Goal: Transaction & Acquisition: Purchase product/service

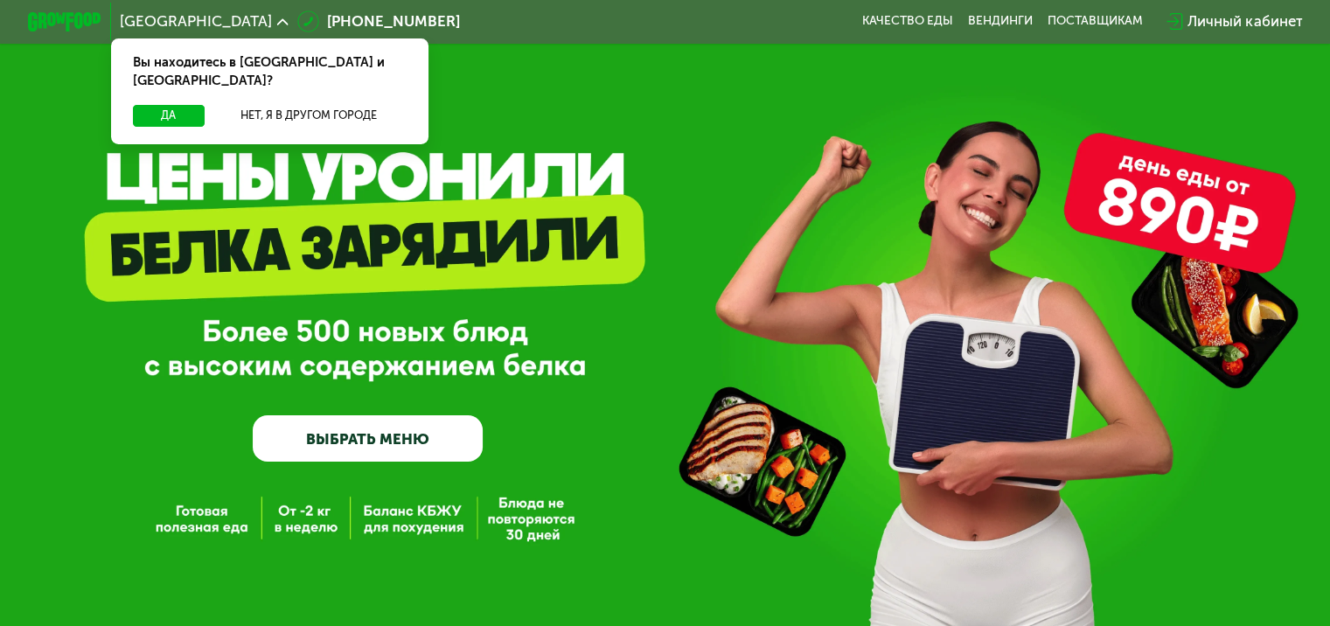
click at [627, 185] on div "GrowFood — доставка правильного питания ВЫБРАТЬ МЕНЮ" at bounding box center [665, 314] width 1330 height 628
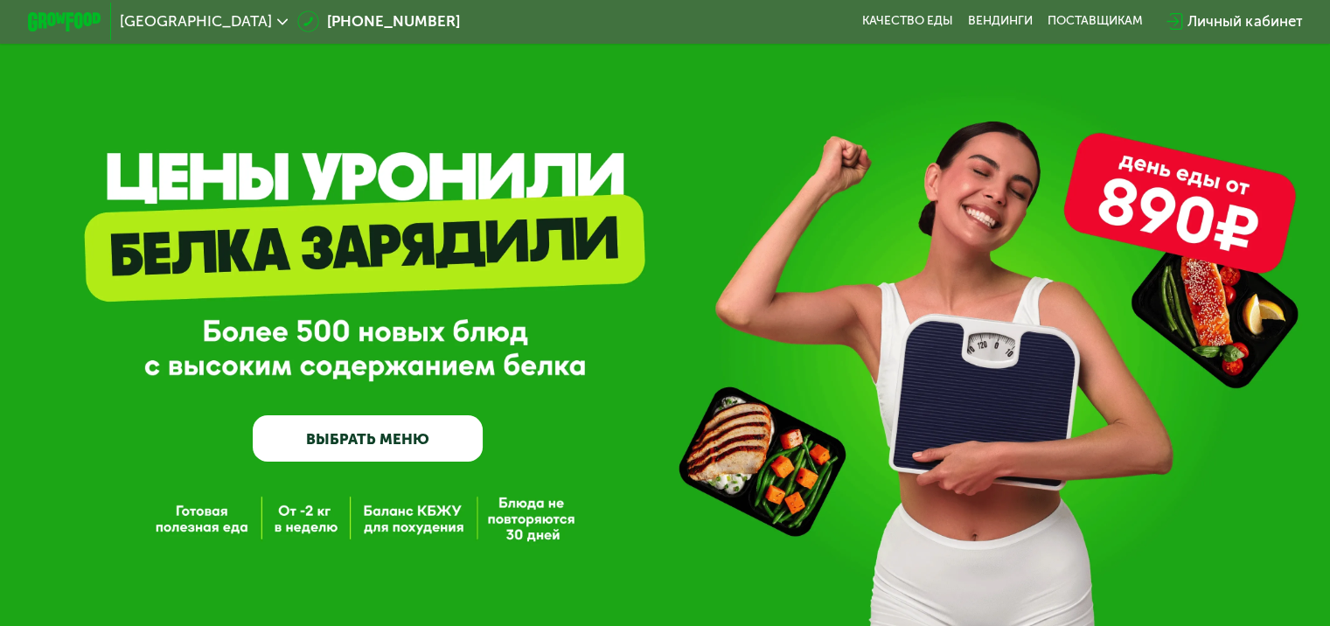
click at [192, 21] on span "[GEOGRAPHIC_DATA]" at bounding box center [196, 21] width 152 height 15
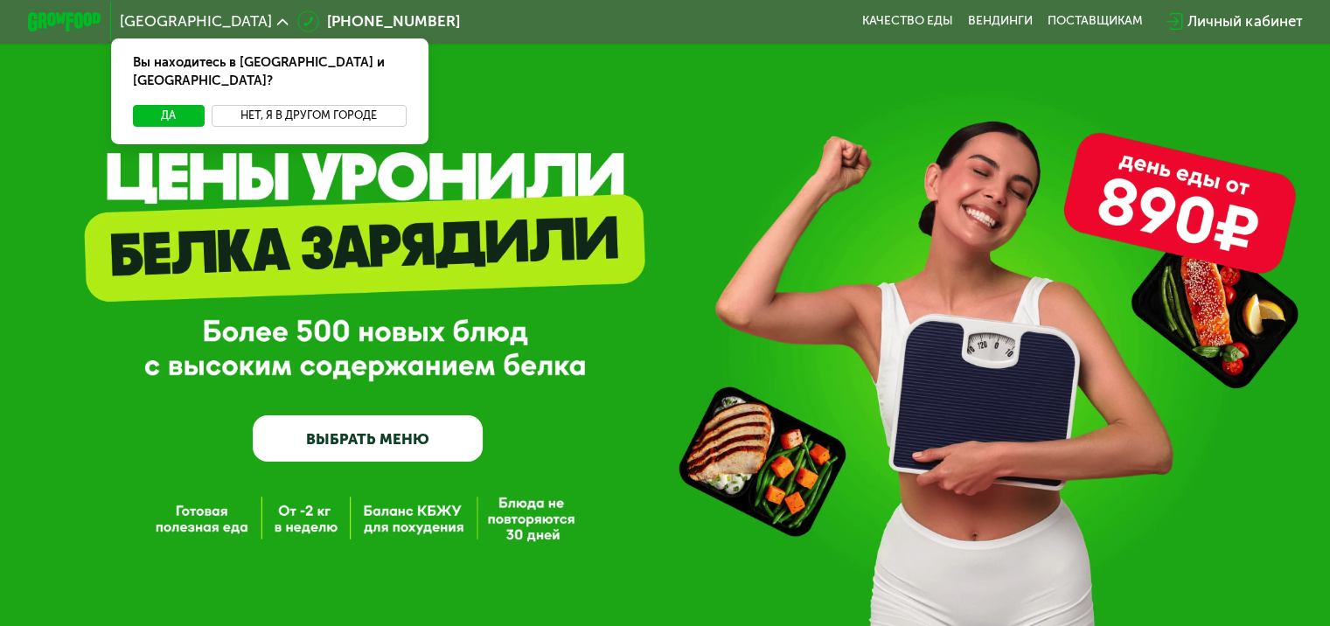
click at [270, 105] on button "Нет, я в другом городе" at bounding box center [309, 116] width 195 height 22
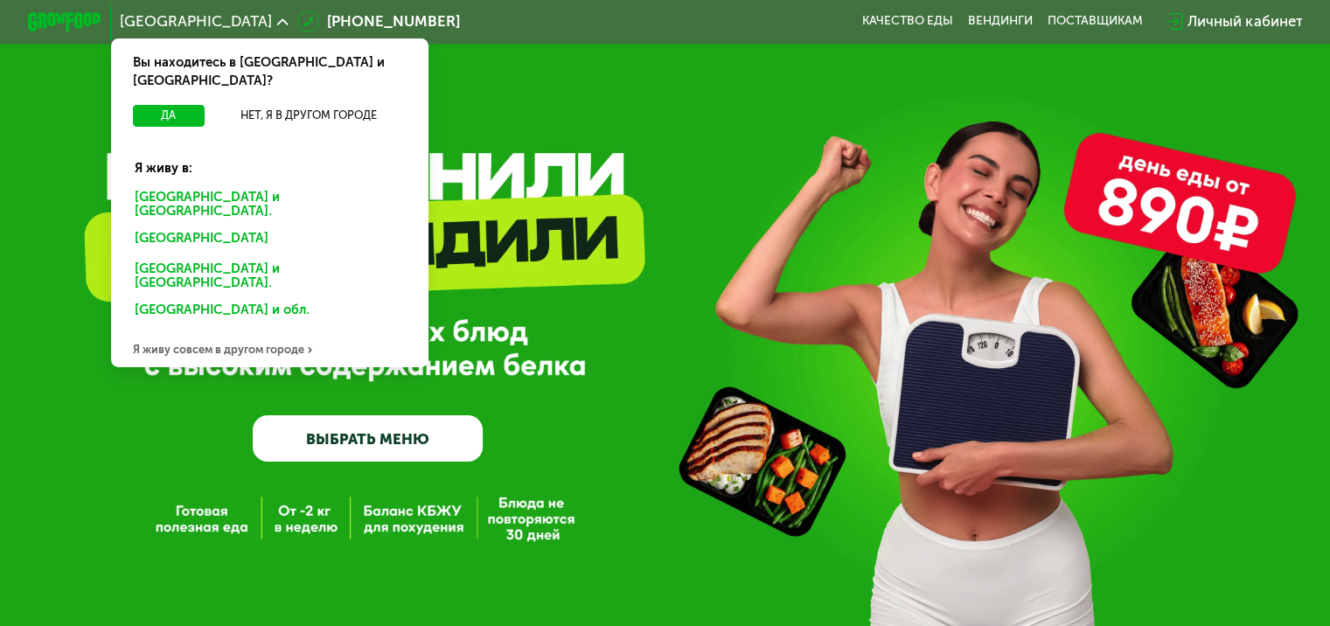
click at [199, 226] on div "[GEOGRAPHIC_DATA] и [GEOGRAPHIC_DATA]." at bounding box center [266, 241] width 289 height 30
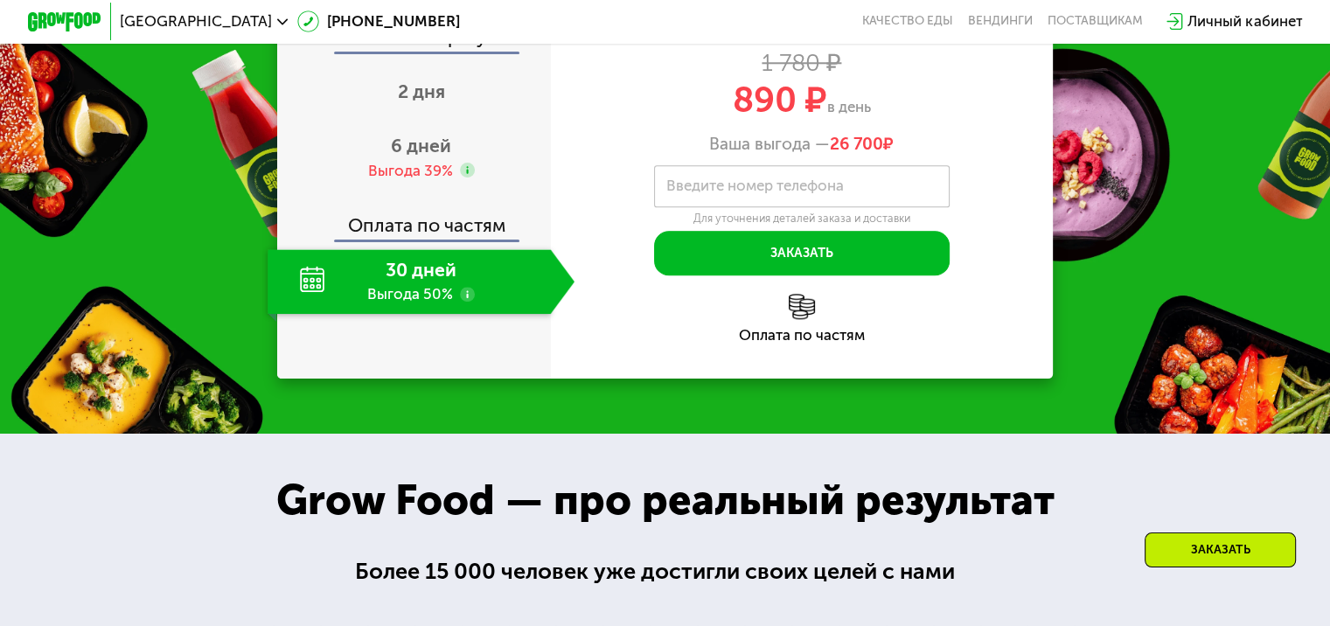
scroll to position [1836, 0]
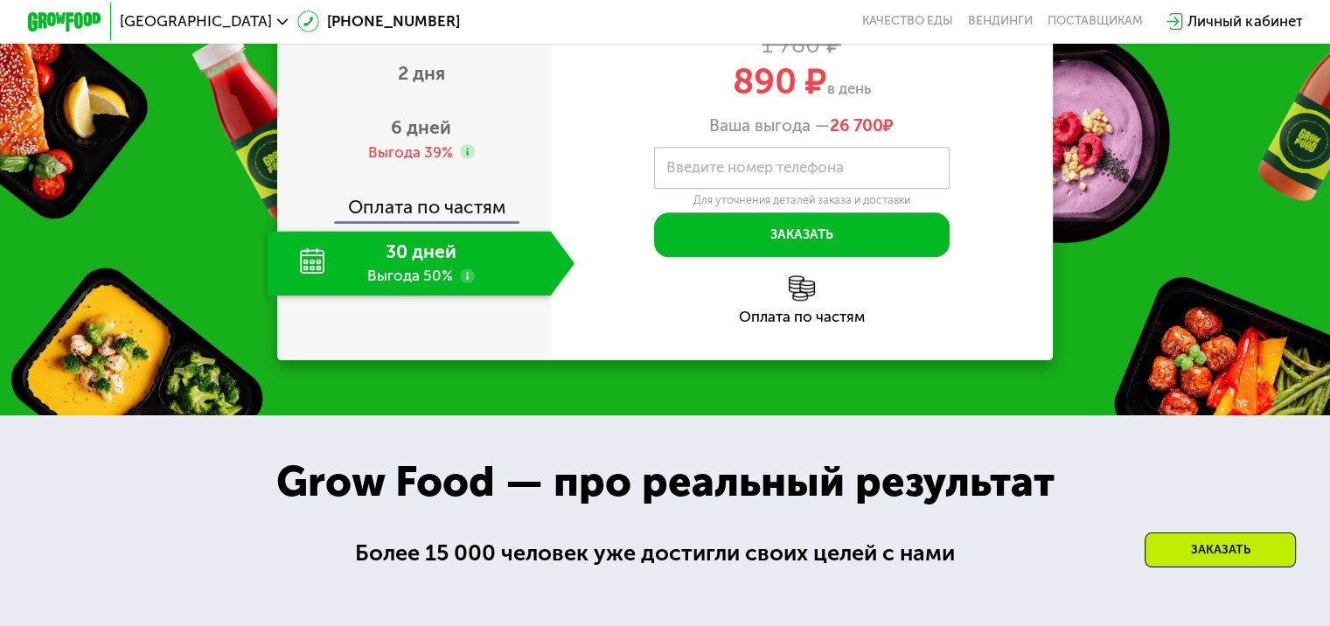
click at [462, 283] on use at bounding box center [467, 275] width 15 height 15
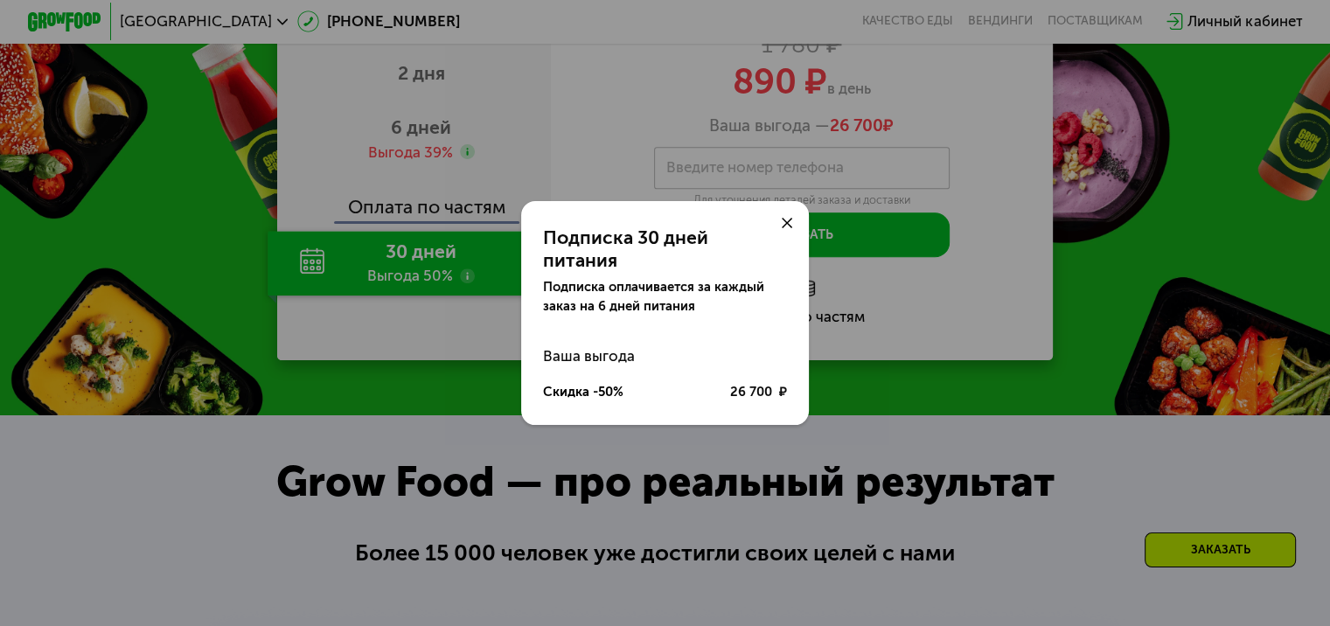
click at [793, 227] on icon at bounding box center [787, 223] width 11 height 11
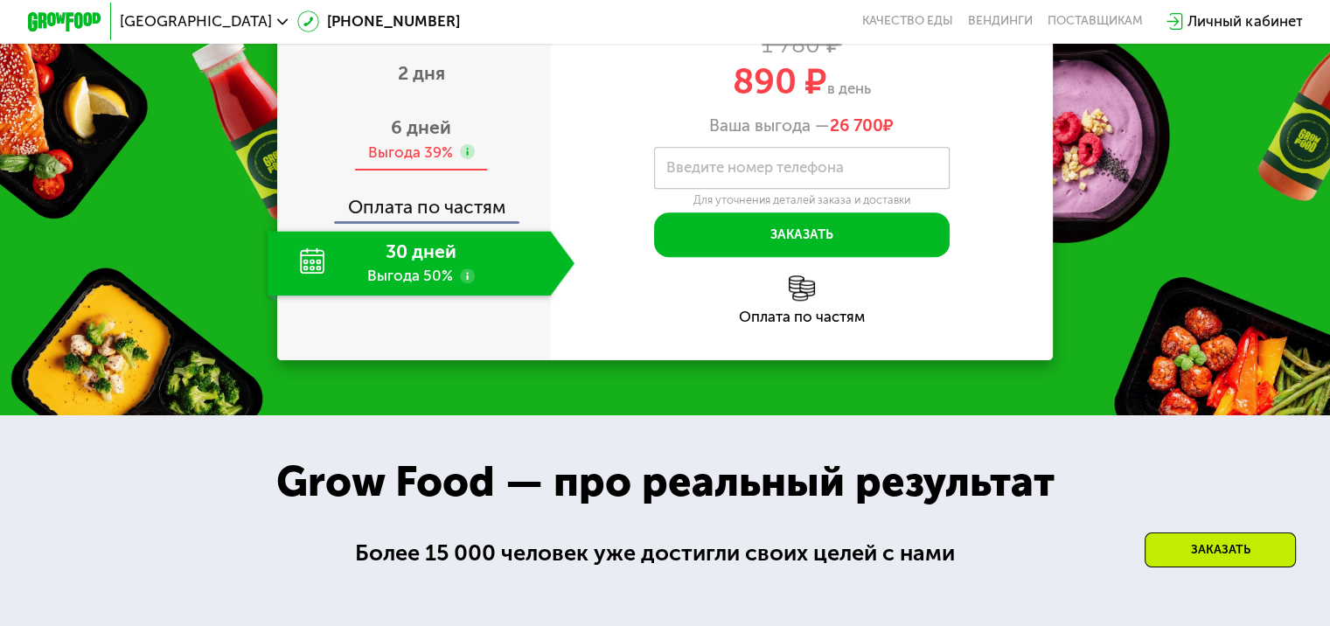
click at [423, 171] on div "6 дней Выгода 39%" at bounding box center [421, 139] width 307 height 65
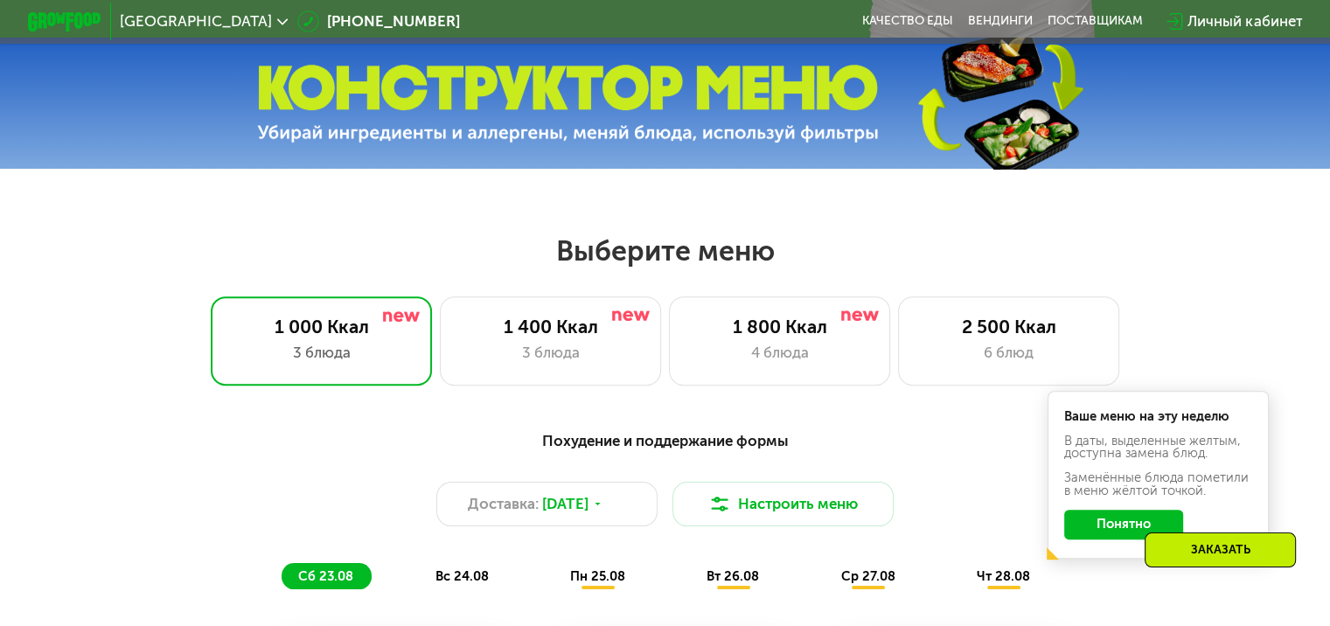
scroll to position [437, 0]
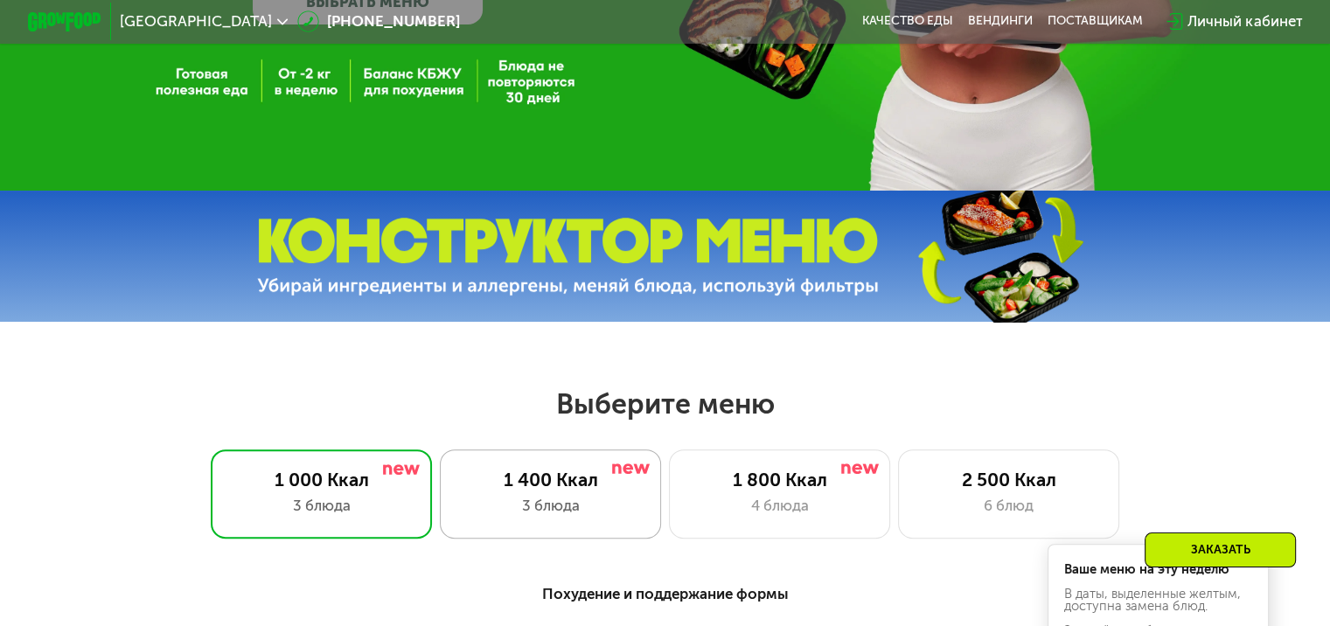
click at [578, 491] on div "1 400 Ккал" at bounding box center [550, 480] width 183 height 22
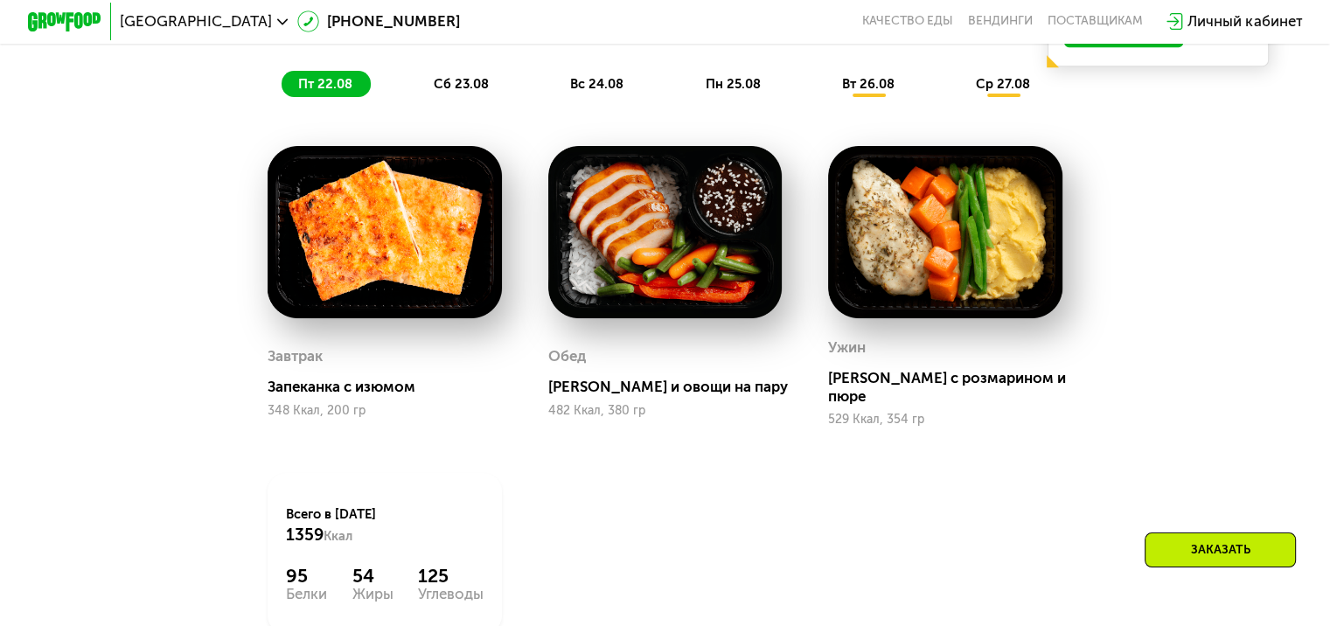
scroll to position [1060, 0]
